Goal: Download file/media

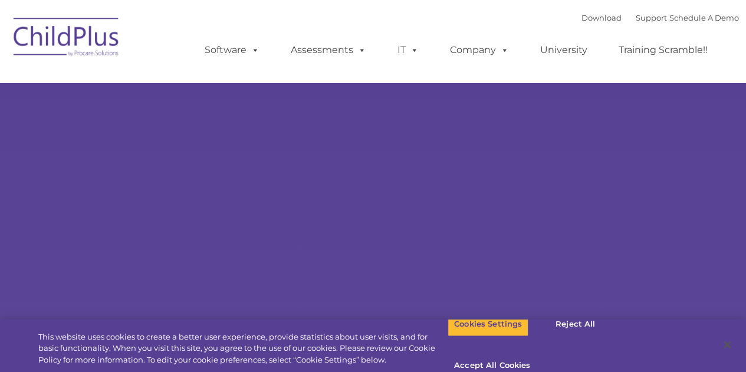
select select "MEDIUM"
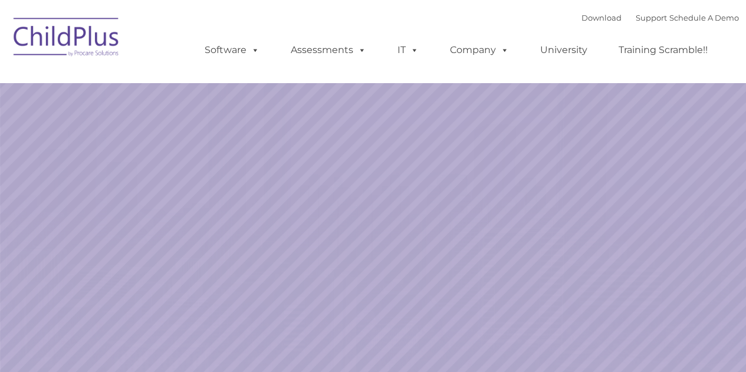
select select "MEDIUM"
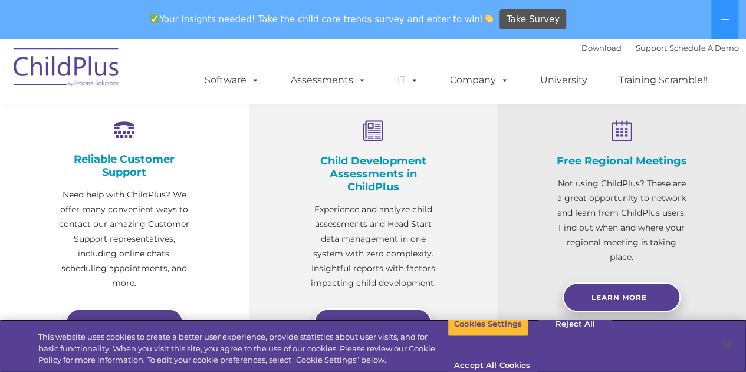
scroll to position [452, 0]
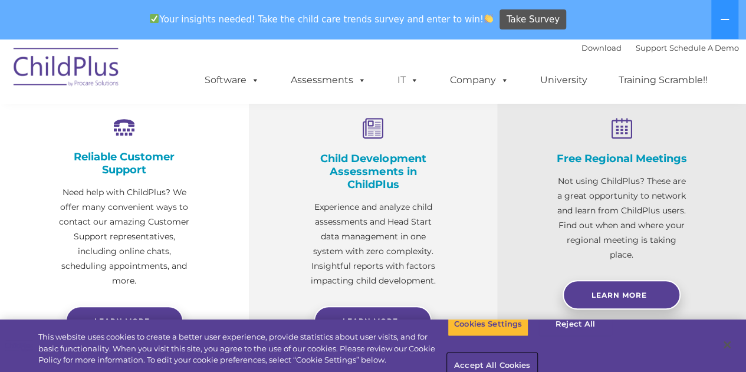
click at [537, 354] on button "Accept All Cookies" at bounding box center [492, 366] width 89 height 25
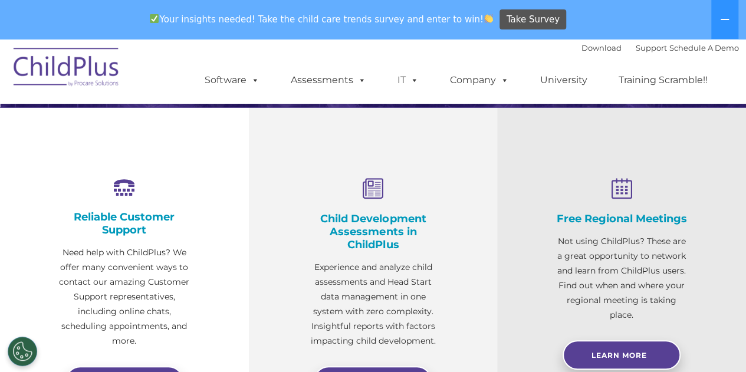
scroll to position [350, 0]
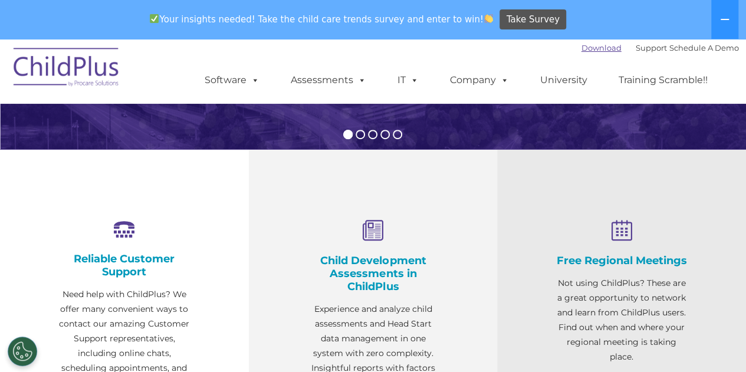
click at [583, 49] on link "Download" at bounding box center [602, 47] width 40 height 9
